Goal: Task Accomplishment & Management: Manage account settings

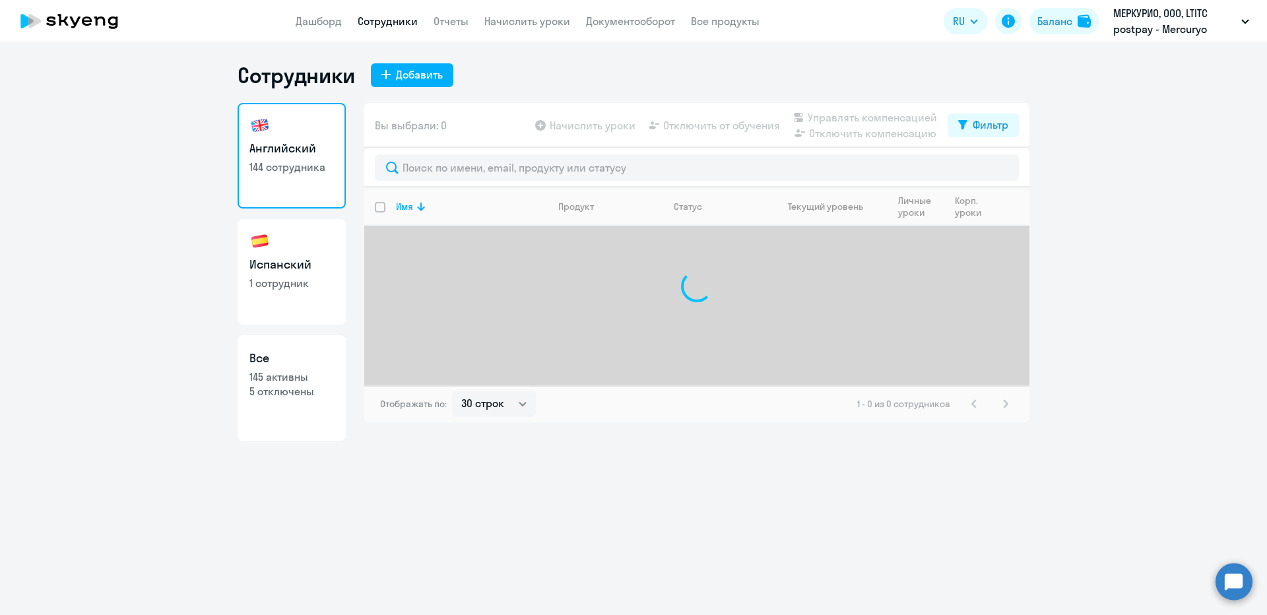
select select "30"
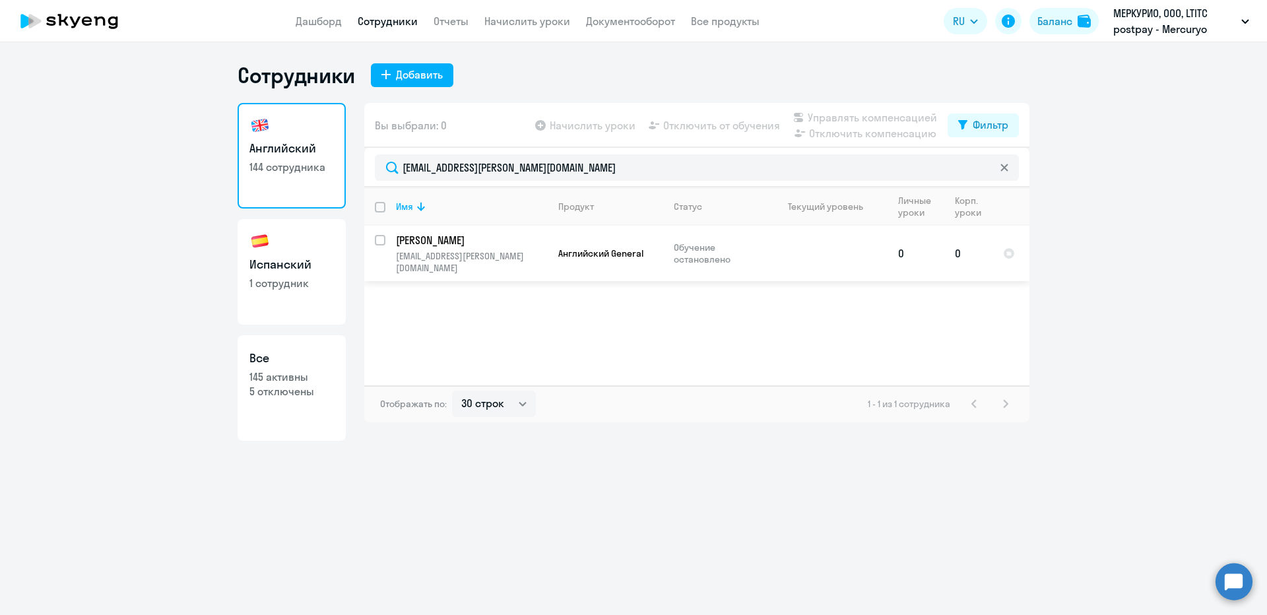
type input "[EMAIL_ADDRESS][PERSON_NAME][DOMAIN_NAME]"
click at [744, 246] on p "Обучение остановлено" at bounding box center [719, 254] width 90 height 24
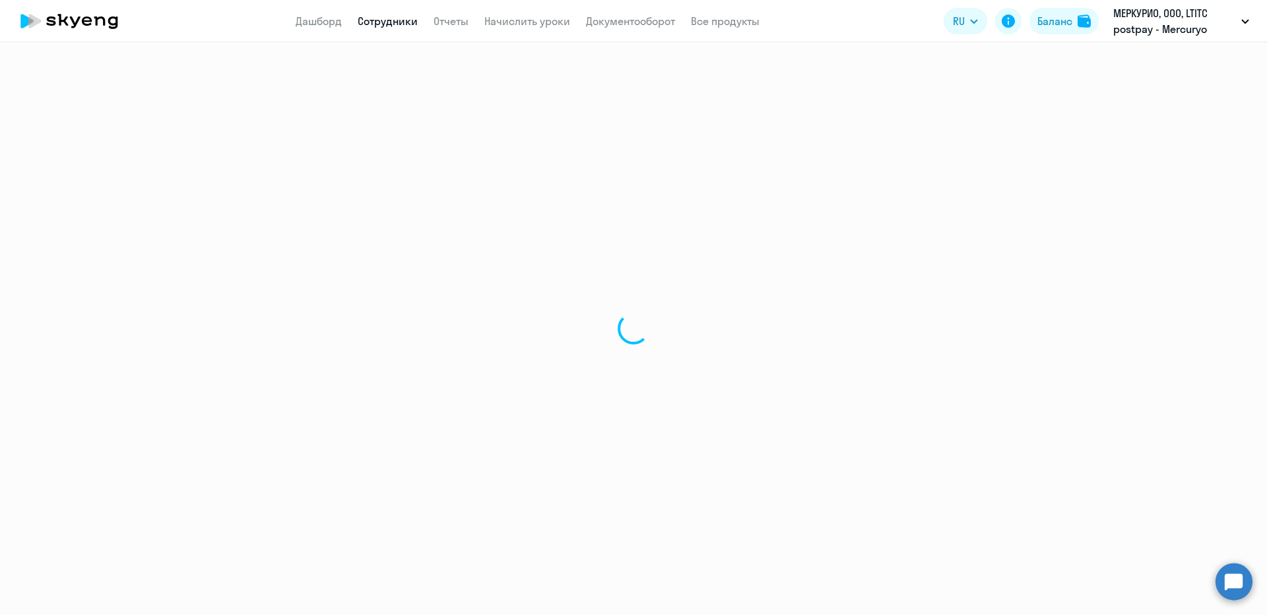
select select "english"
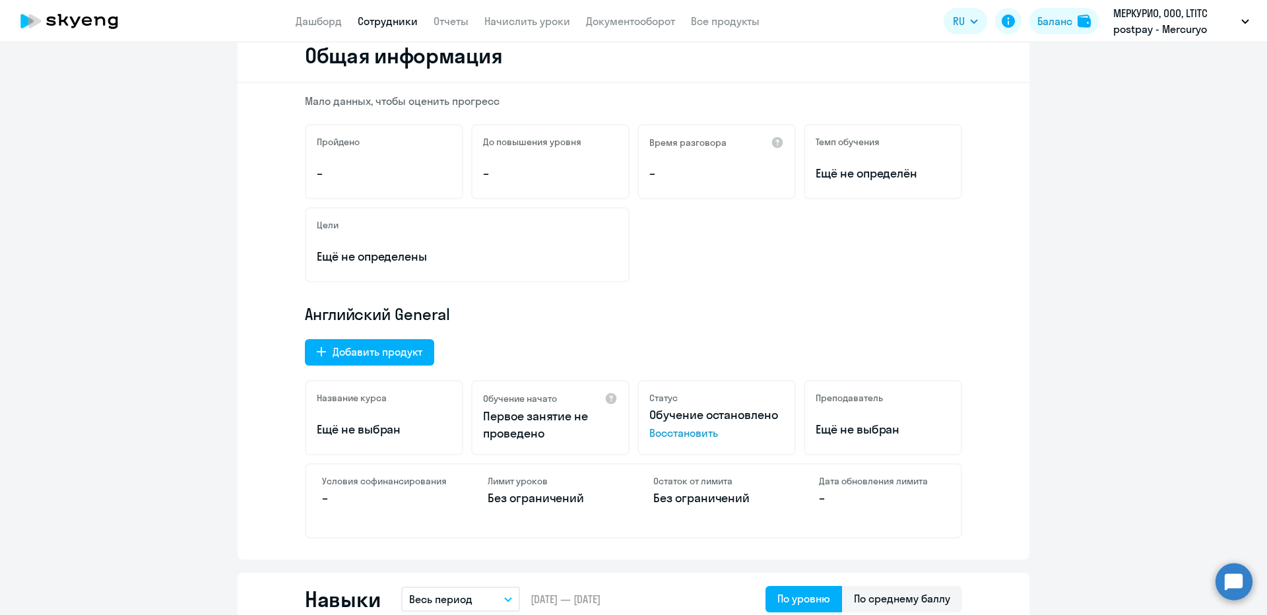
scroll to position [198, 0]
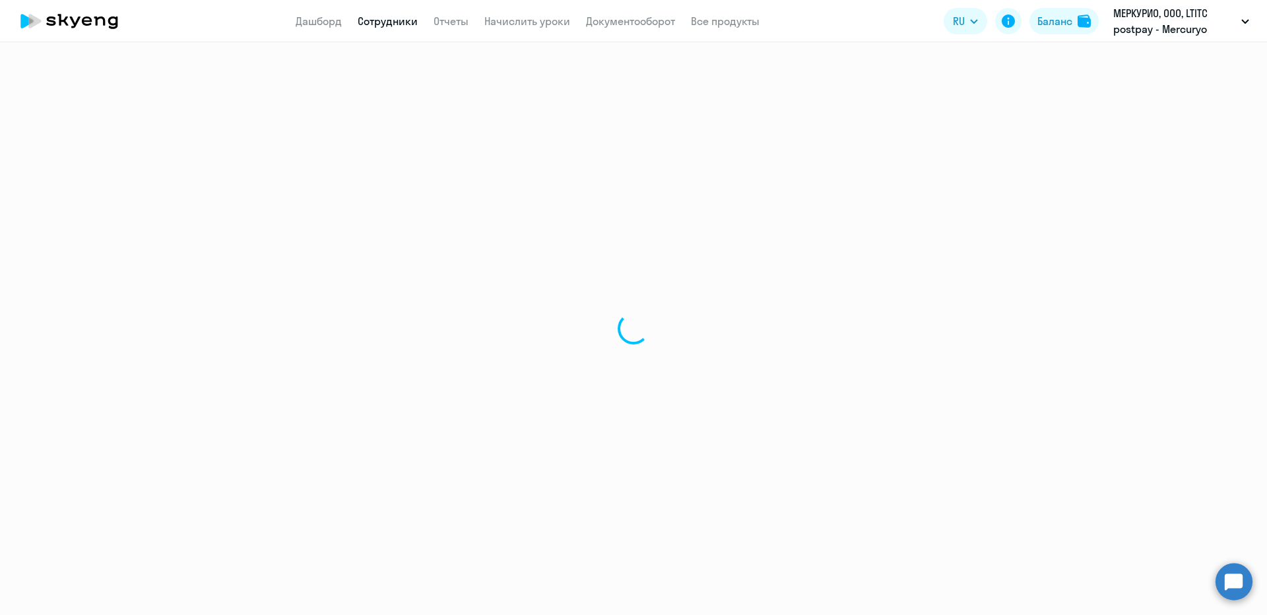
select select "30"
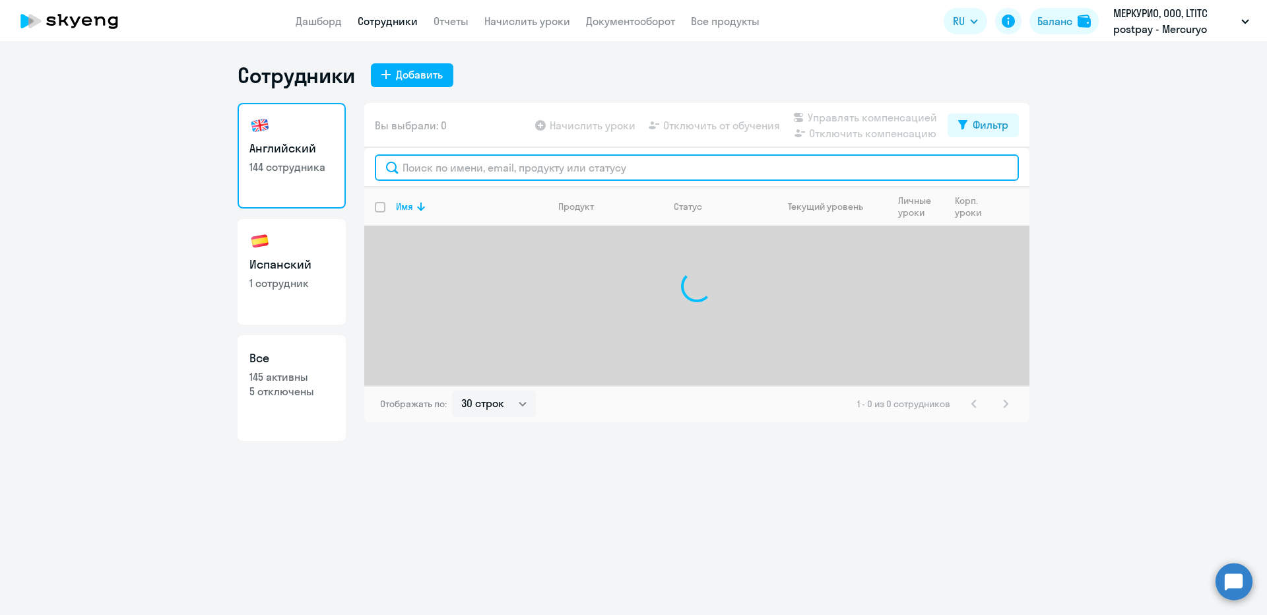
click at [583, 167] on input "text" at bounding box center [697, 167] width 644 height 26
paste input "[EMAIL_ADDRESS][PERSON_NAME][DOMAIN_NAME]"
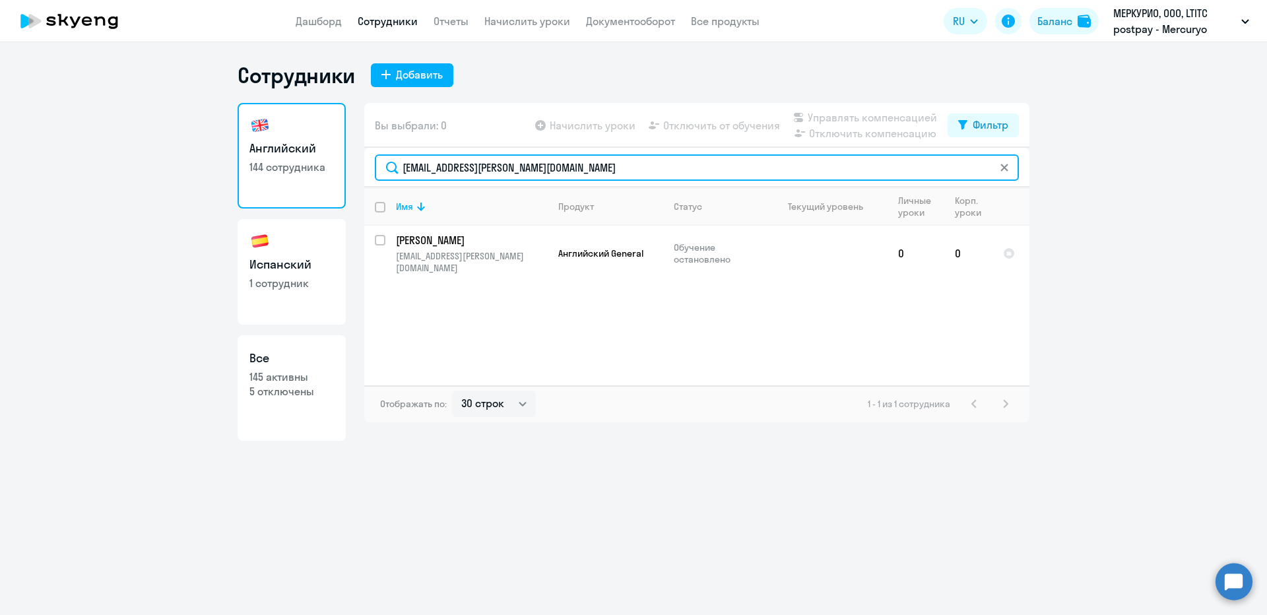
type input "[EMAIL_ADDRESS][PERSON_NAME][DOMAIN_NAME]"
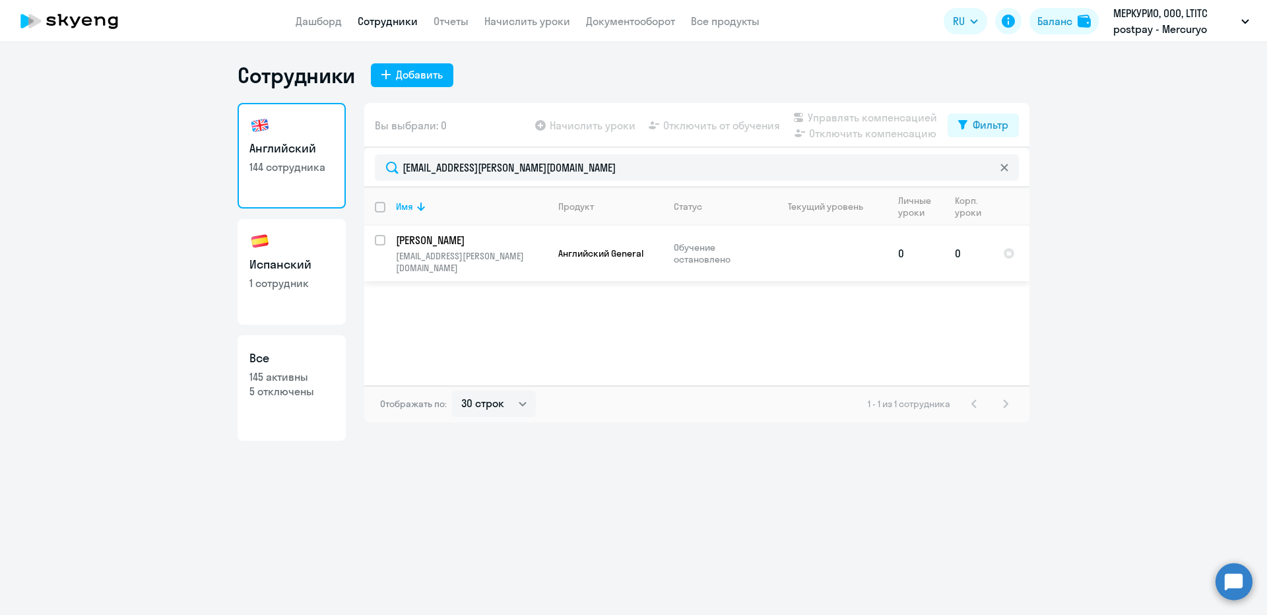
click at [713, 259] on td "Обучение остановлено" at bounding box center [714, 253] width 102 height 55
select select "english"
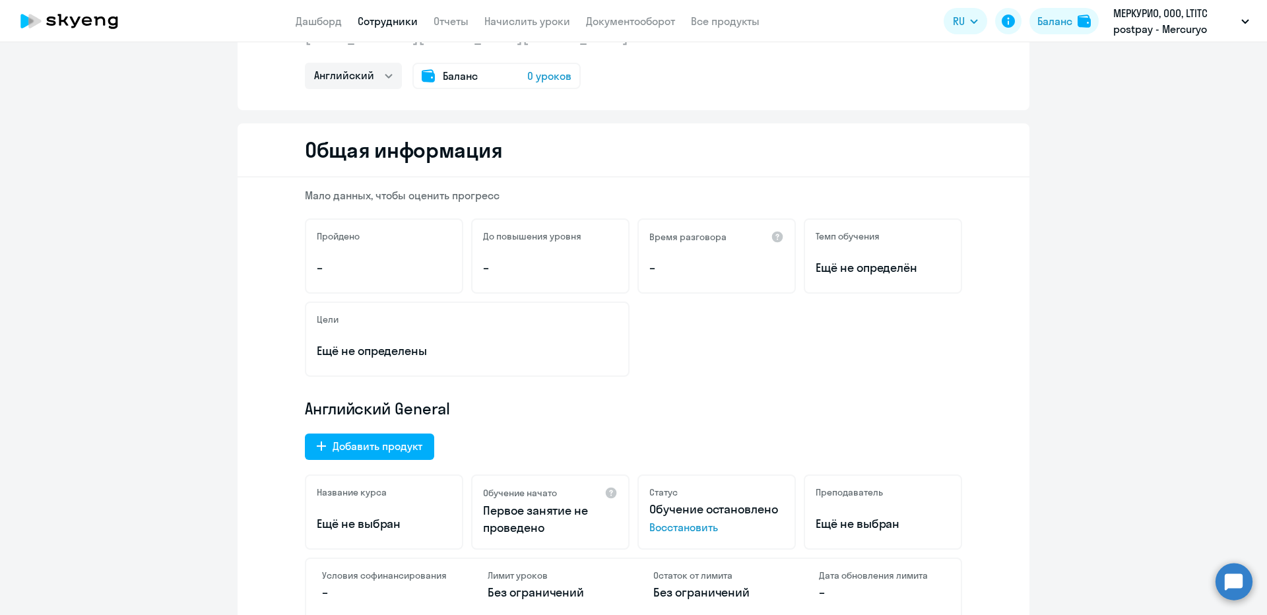
scroll to position [104, 0]
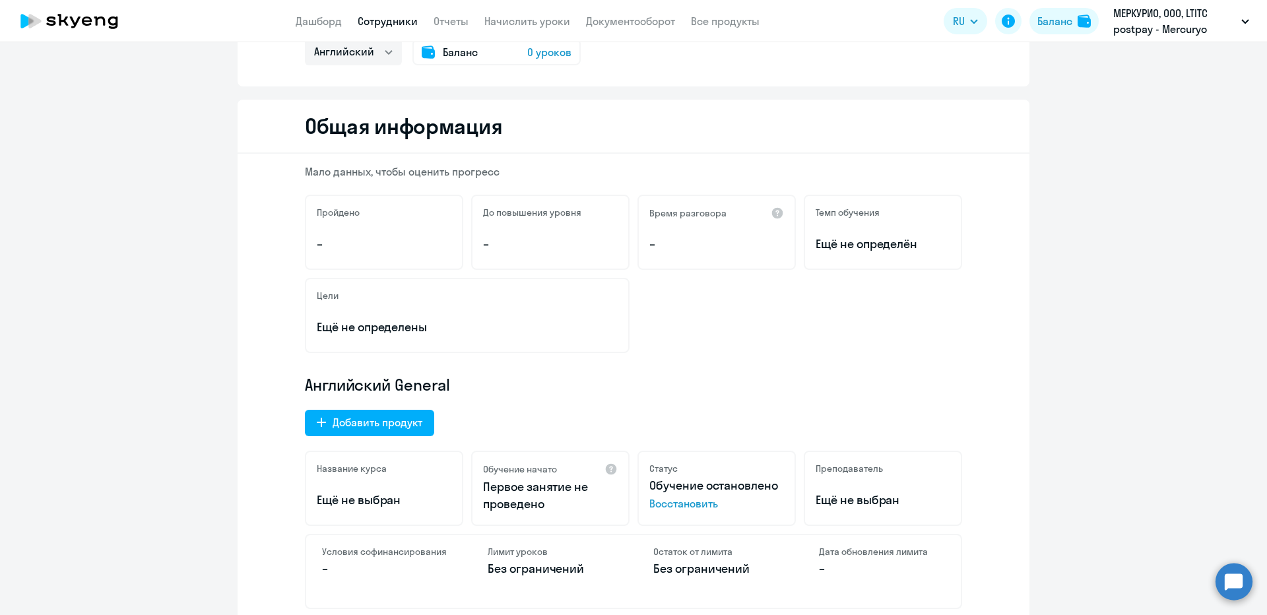
click at [658, 514] on div "Статус Обучение остановлено Восстановить" at bounding box center [717, 488] width 158 height 75
click at [659, 510] on span "Восстановить" at bounding box center [717, 504] width 135 height 16
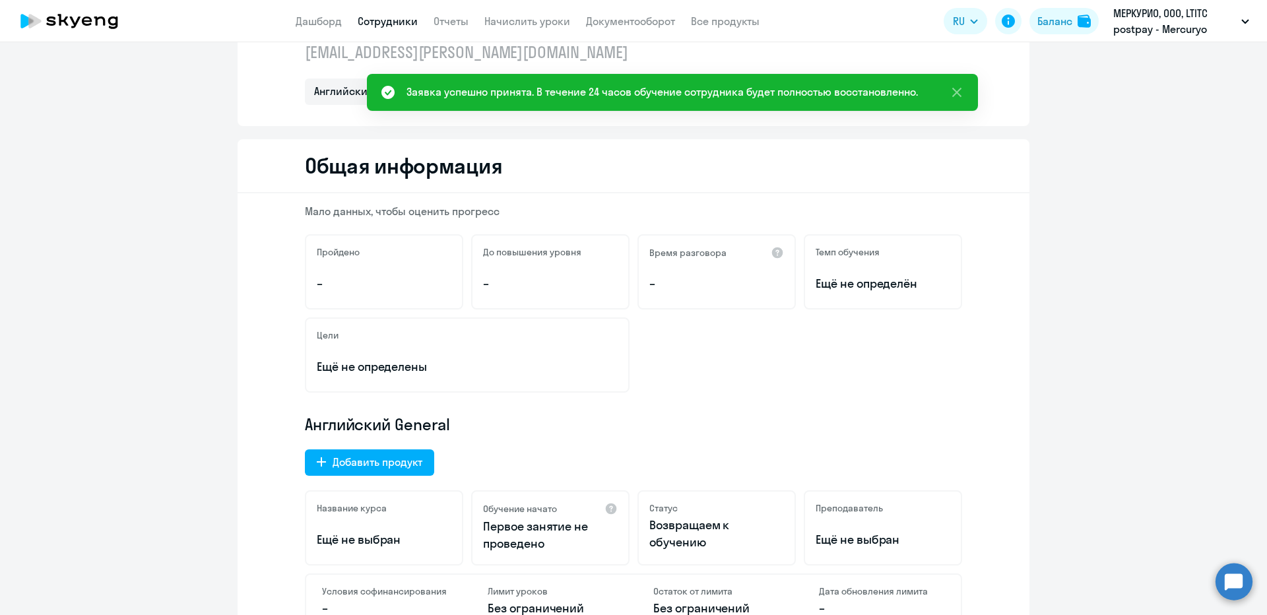
scroll to position [0, 0]
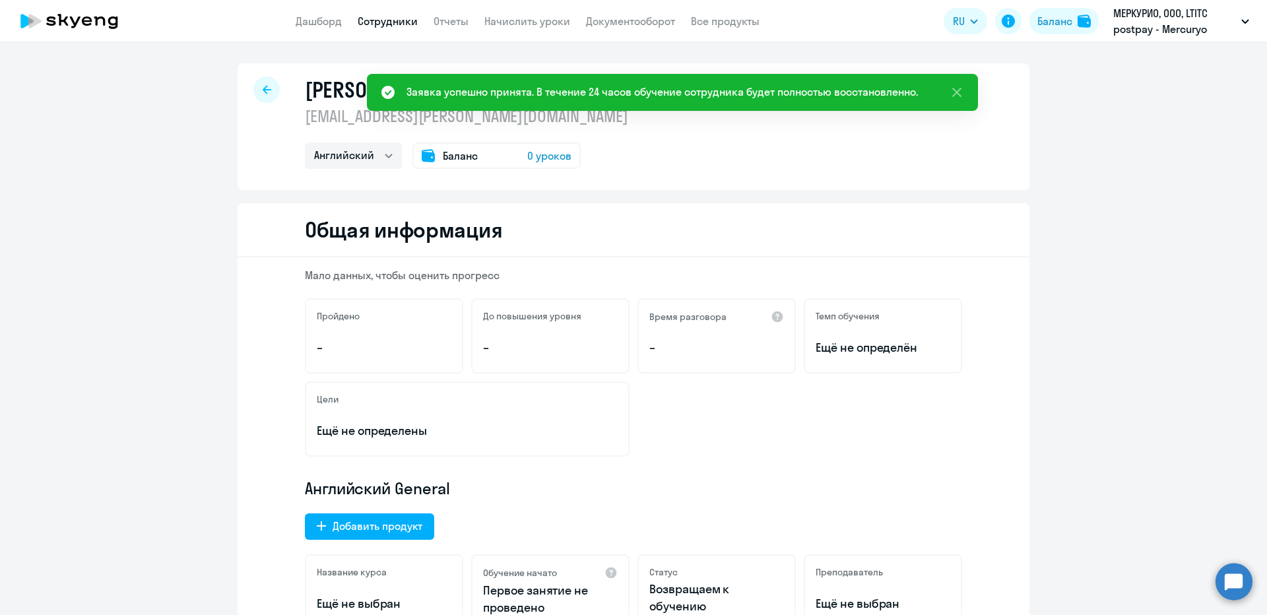
select select "30"
